Goal: Information Seeking & Learning: Learn about a topic

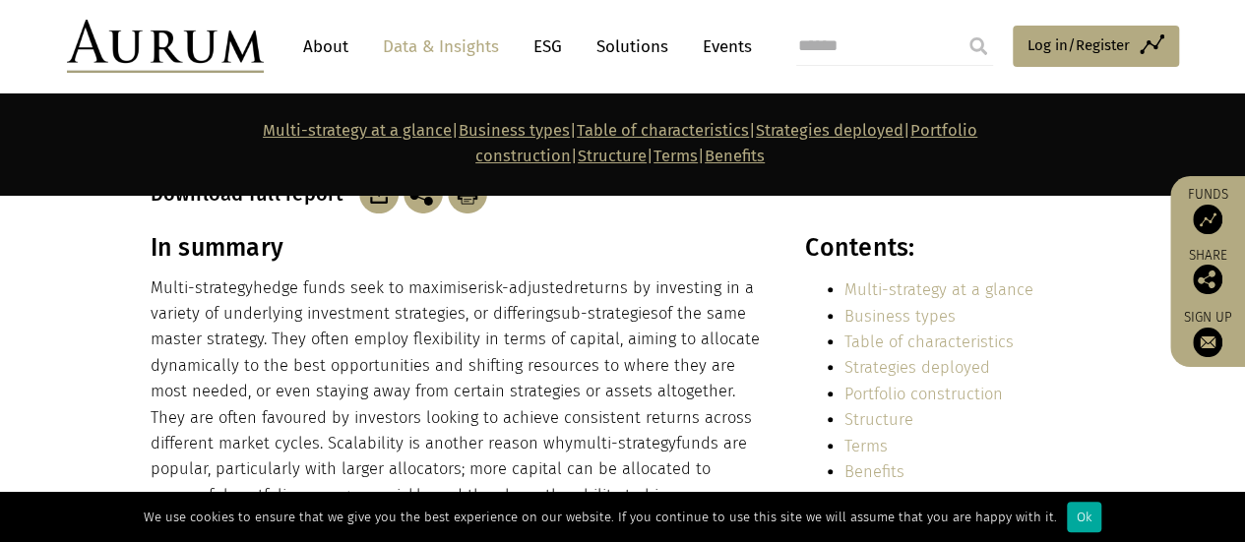
scroll to position [394, 0]
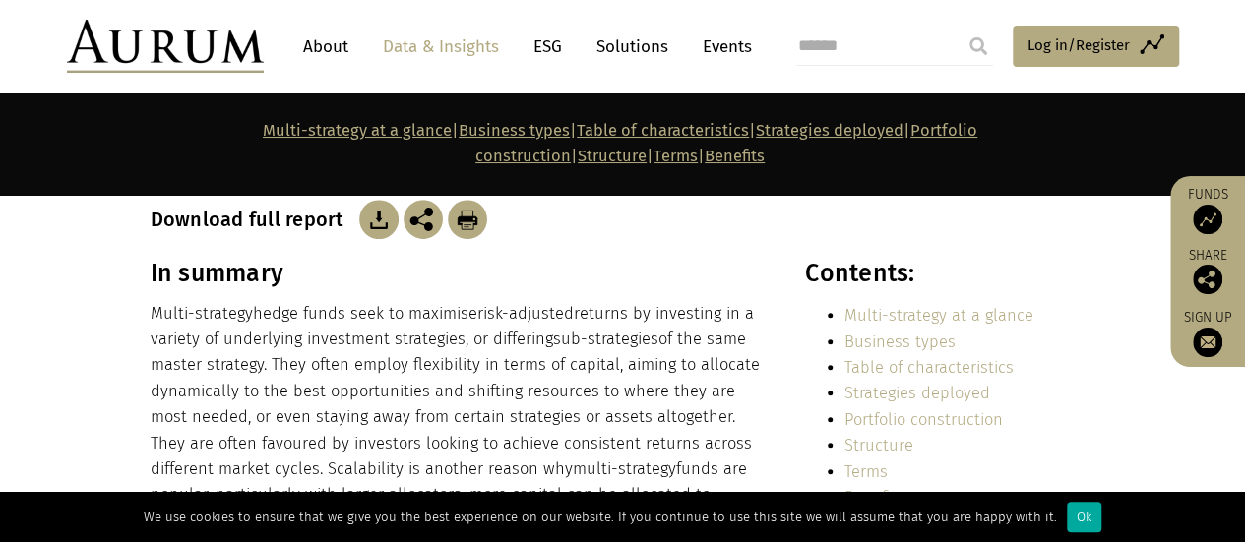
click at [901, 306] on link "Multi-strategy at a glance" at bounding box center [938, 315] width 189 height 19
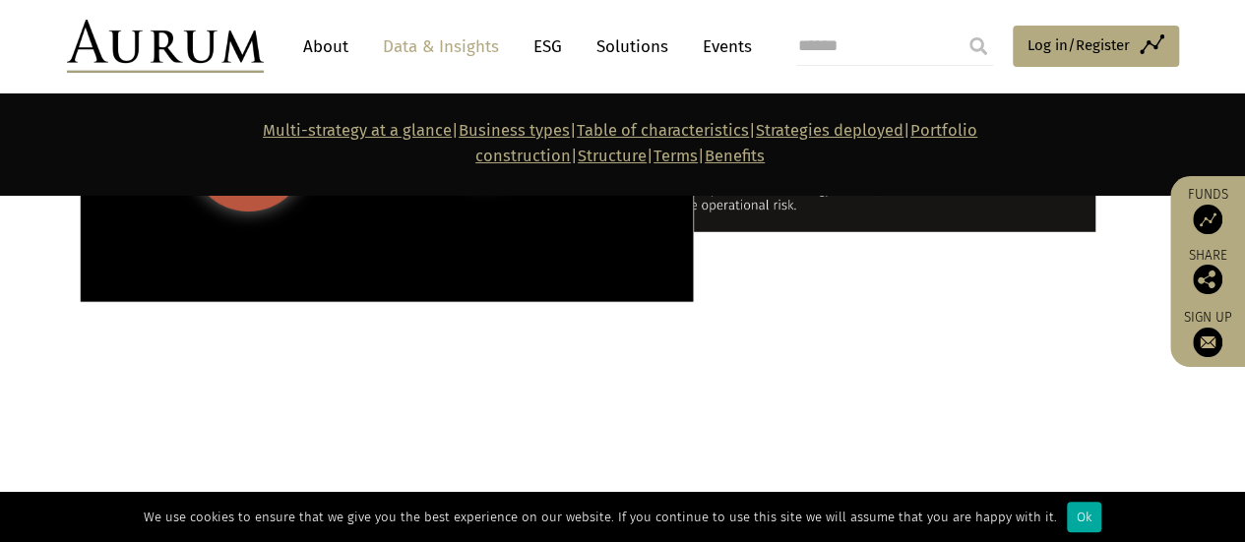
scroll to position [2600, 0]
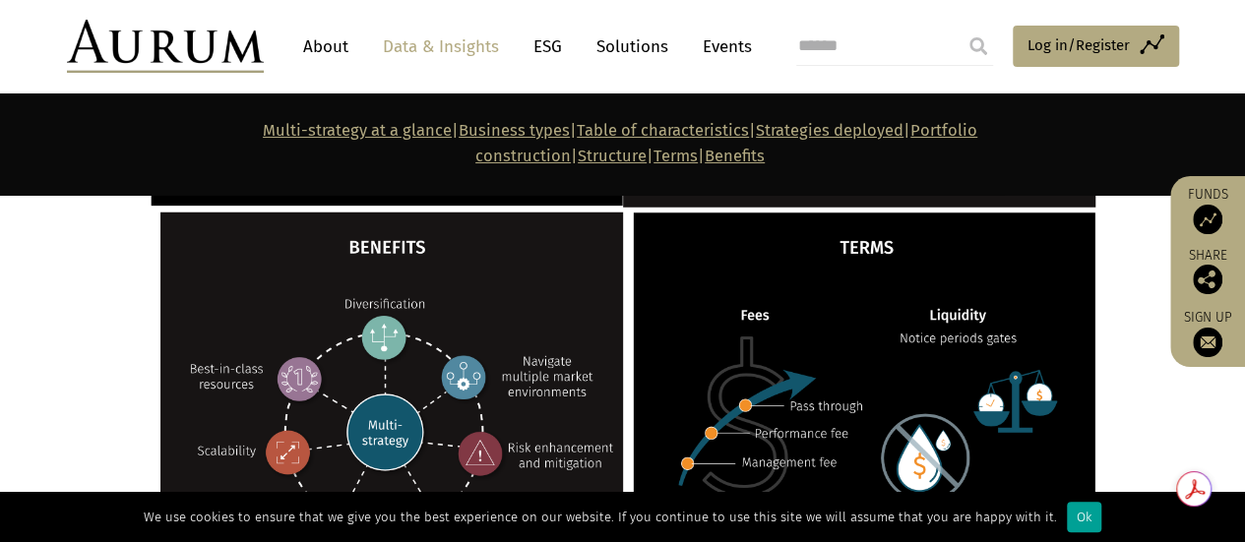
click at [1073, 520] on div "Ok" at bounding box center [1084, 517] width 34 height 31
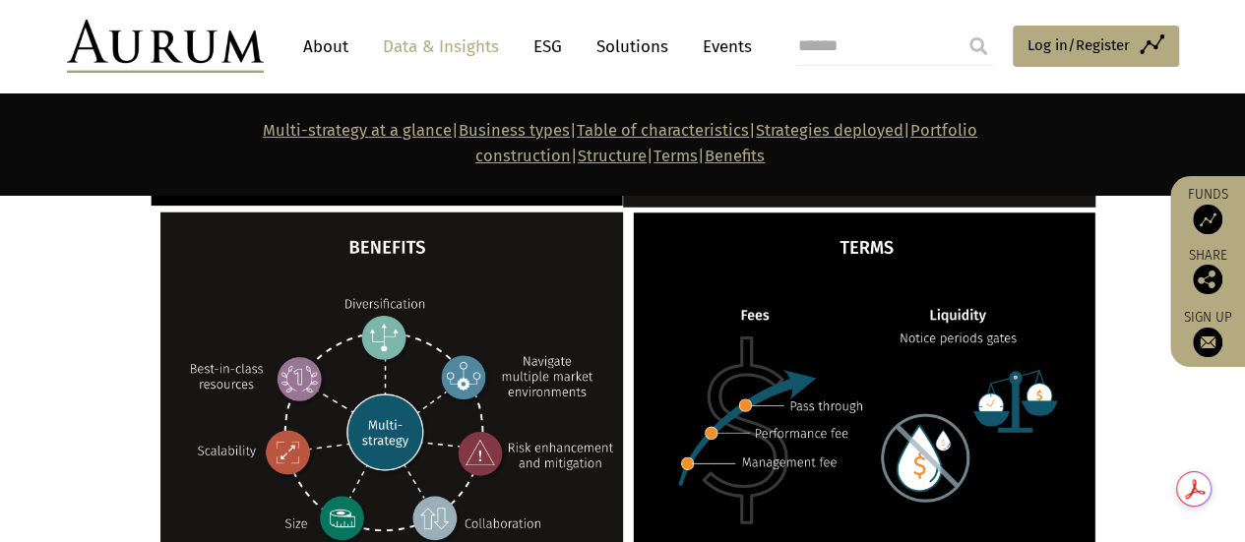
click at [1198, 197] on link "Funds" at bounding box center [1207, 210] width 55 height 48
click at [464, 42] on link "Data & Insights" at bounding box center [441, 47] width 136 height 36
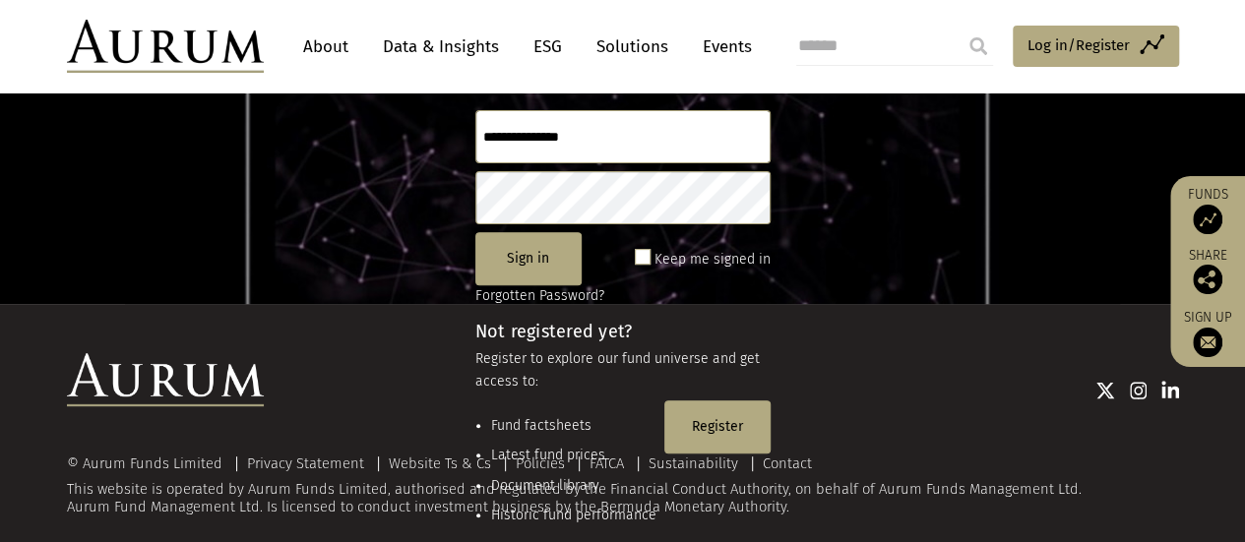
scroll to position [261, 0]
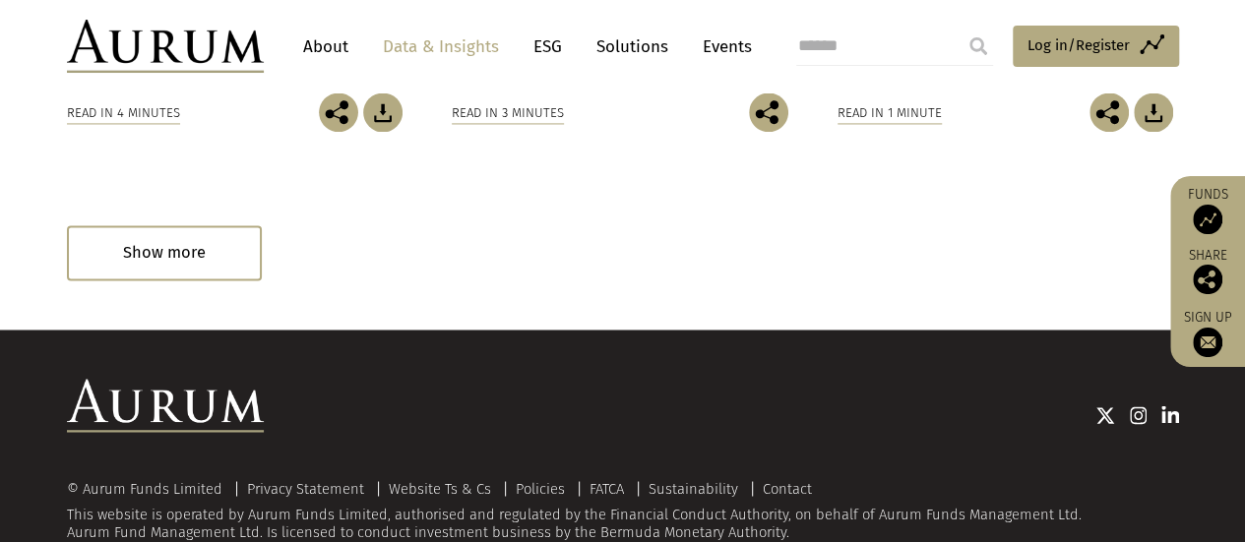
scroll to position [1523, 0]
